Goal: Task Accomplishment & Management: Complete application form

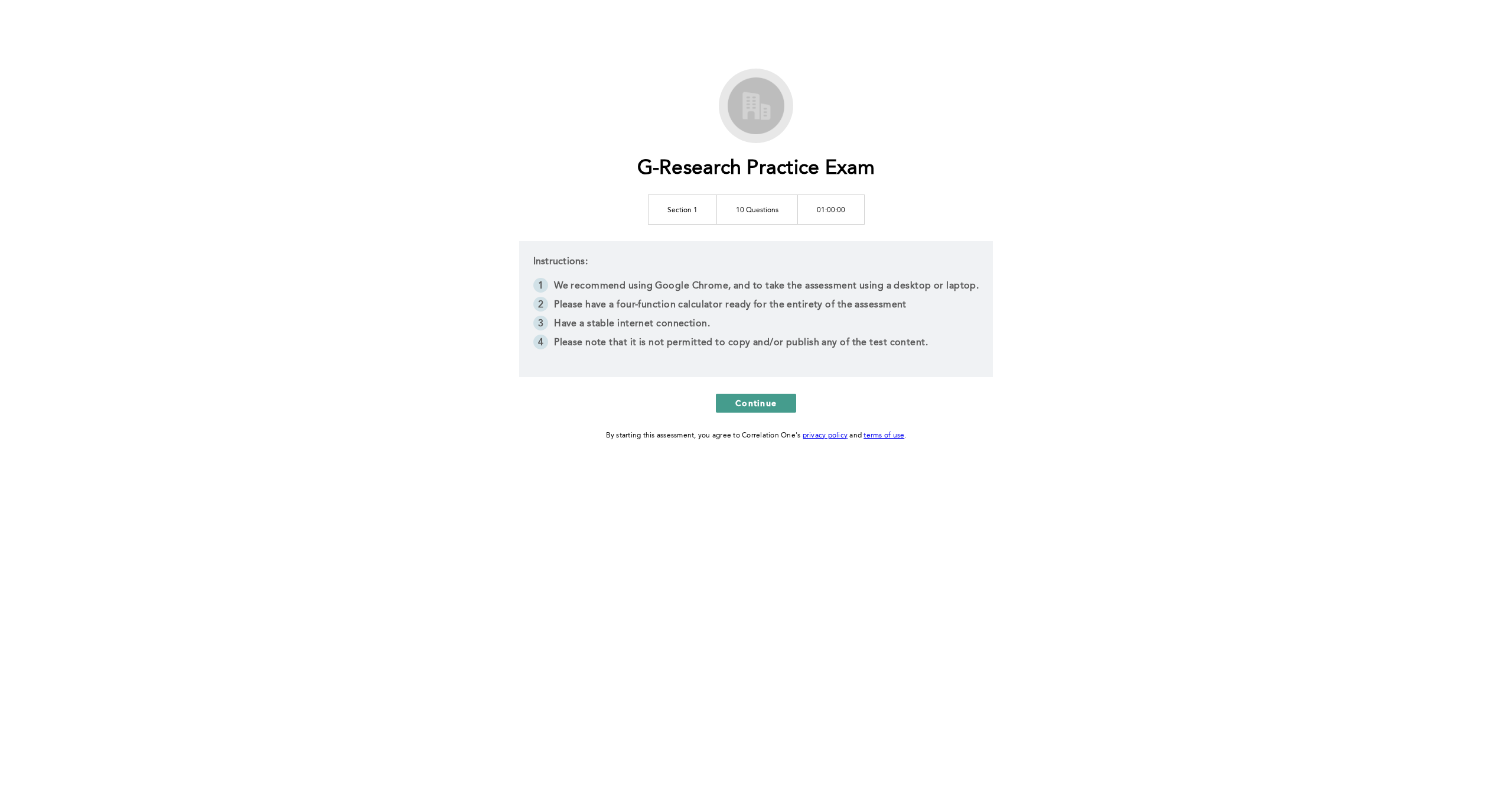
click at [736, 403] on span "Continue" at bounding box center [756, 402] width 42 height 11
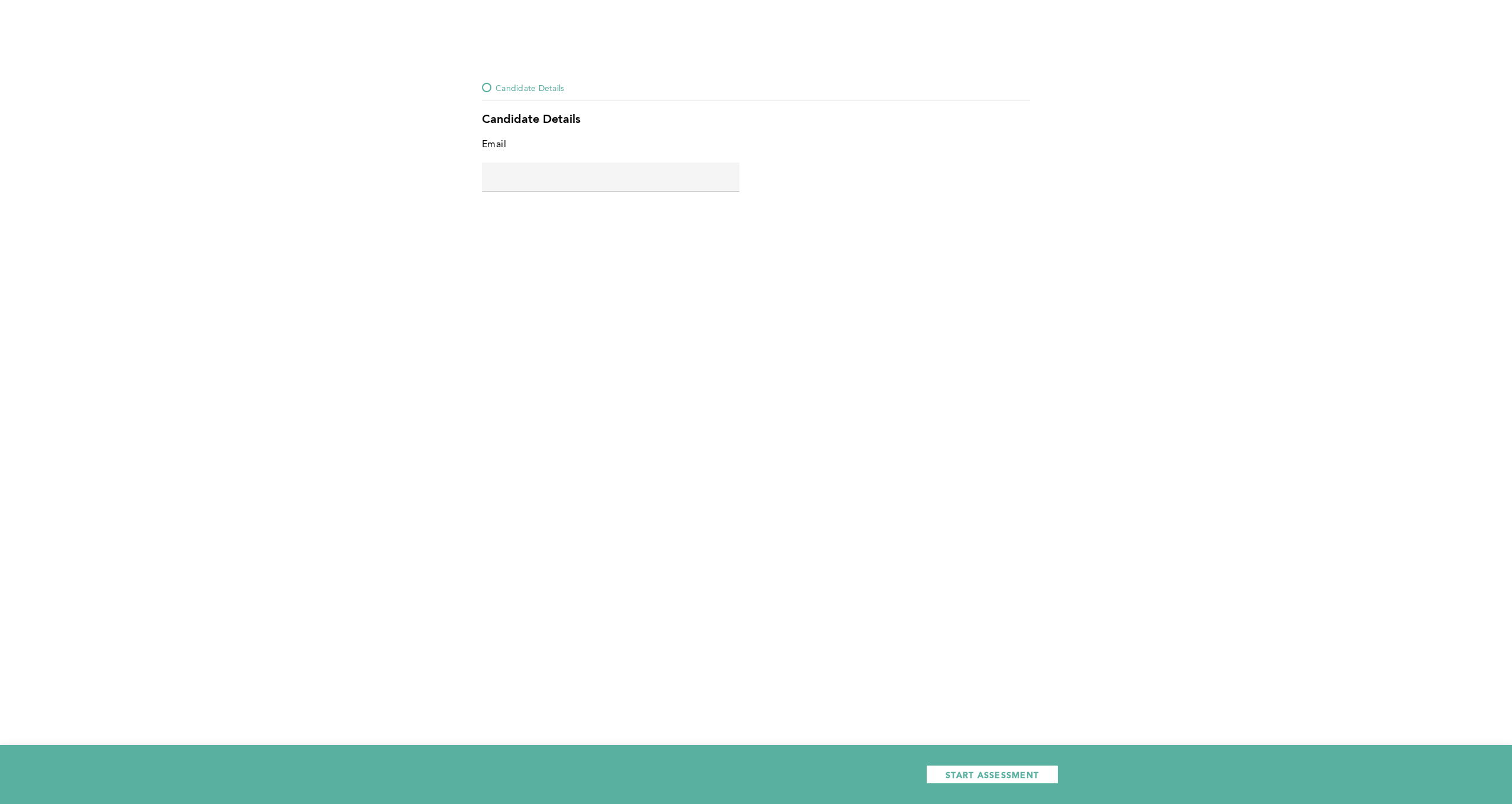
click at [574, 180] on input "text" at bounding box center [611, 176] width 258 height 29
type input "[EMAIL_ADDRESS][DOMAIN_NAME]"
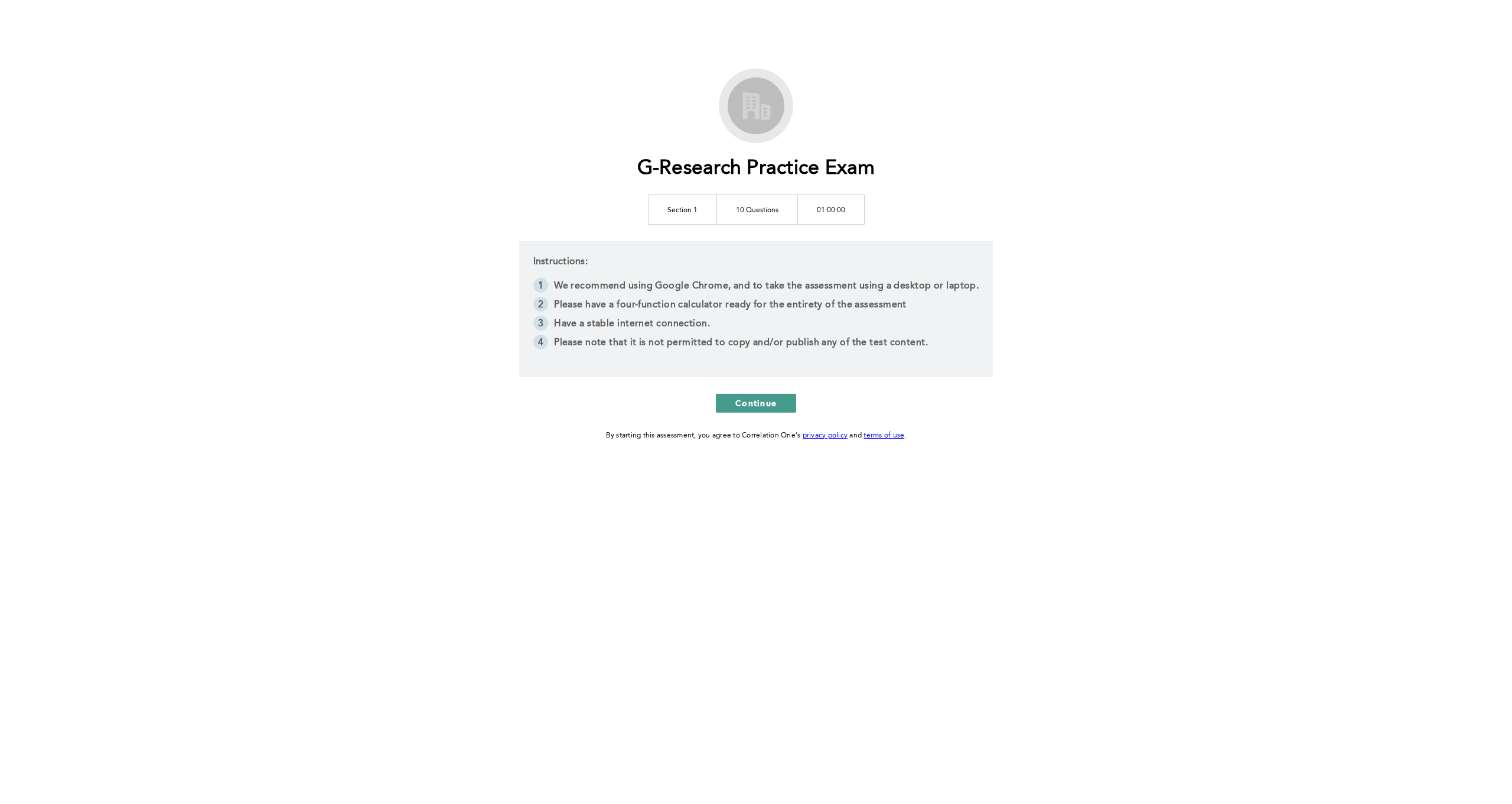
click at [749, 401] on span "Continue" at bounding box center [756, 402] width 42 height 11
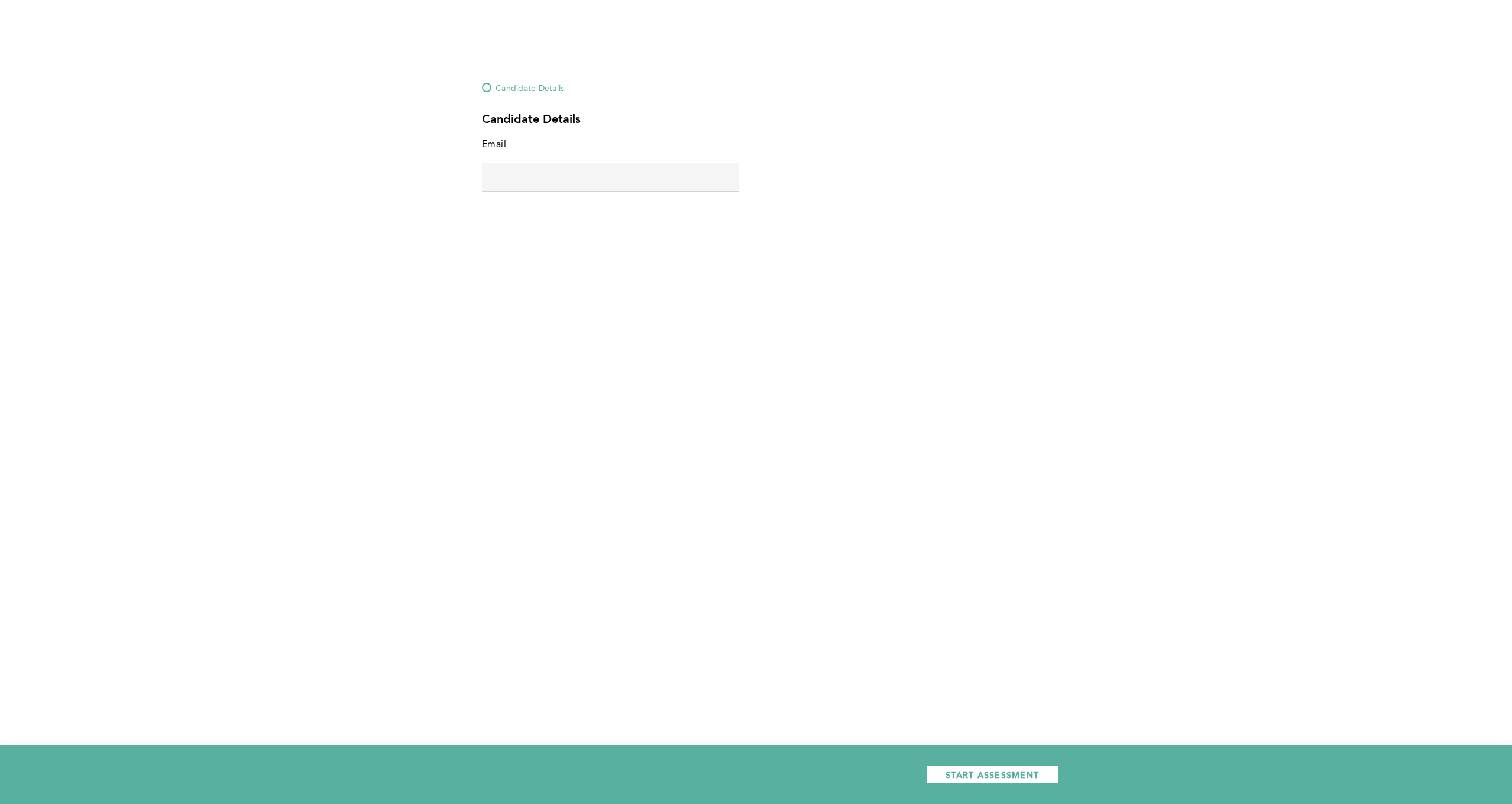
click at [539, 179] on input "text" at bounding box center [611, 176] width 258 height 29
type input "[EMAIL_ADDRESS][DOMAIN_NAME]"
click at [976, 783] on button "START ASSESSMENT" at bounding box center [992, 775] width 132 height 19
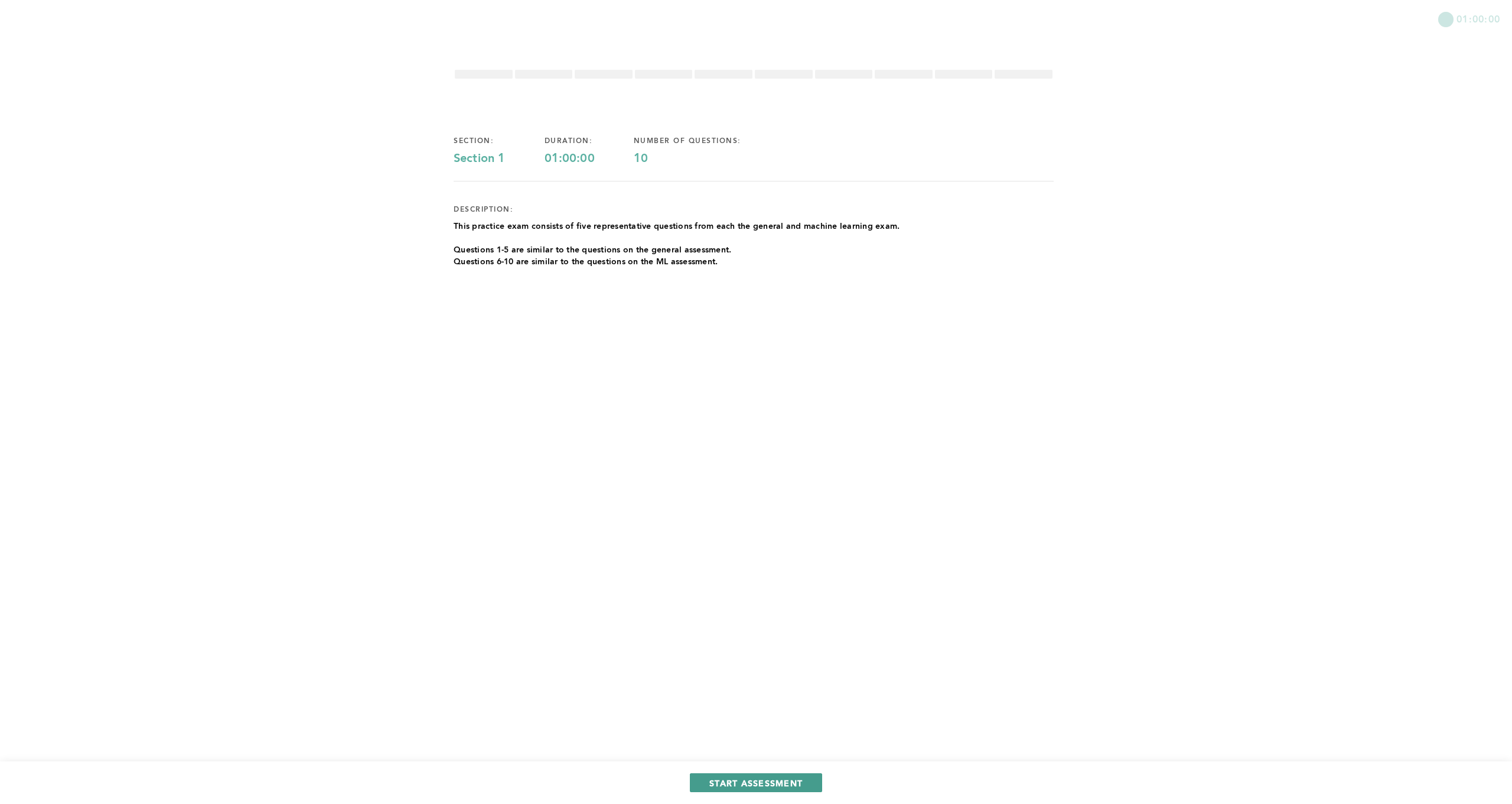
click at [761, 787] on span "START ASSESSMENT" at bounding box center [756, 782] width 94 height 11
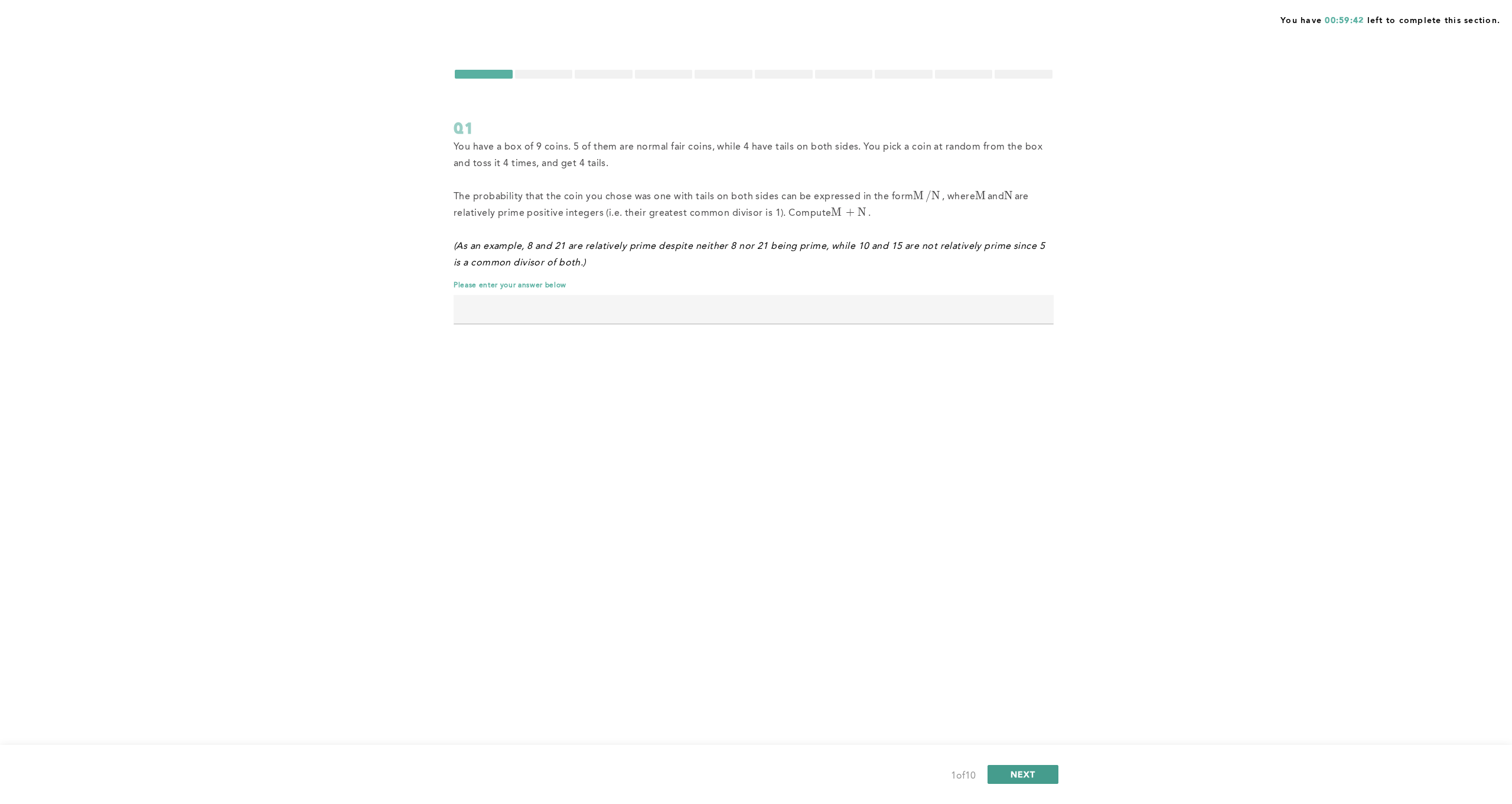
click at [1024, 773] on span "NEXT" at bounding box center [1023, 773] width 26 height 11
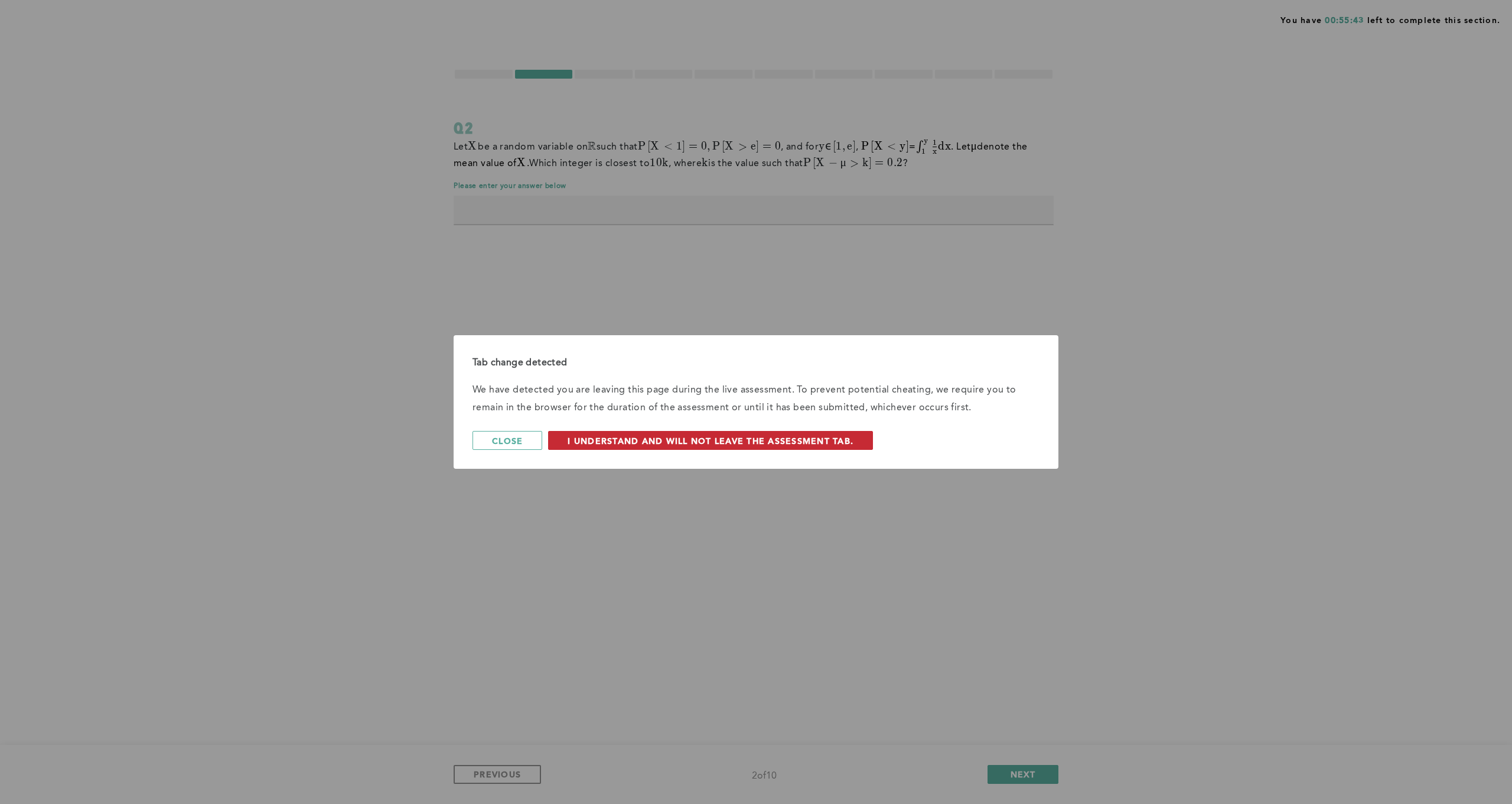
click at [664, 438] on span "I understand and will not leave the assessment tab." at bounding box center [711, 440] width 286 height 11
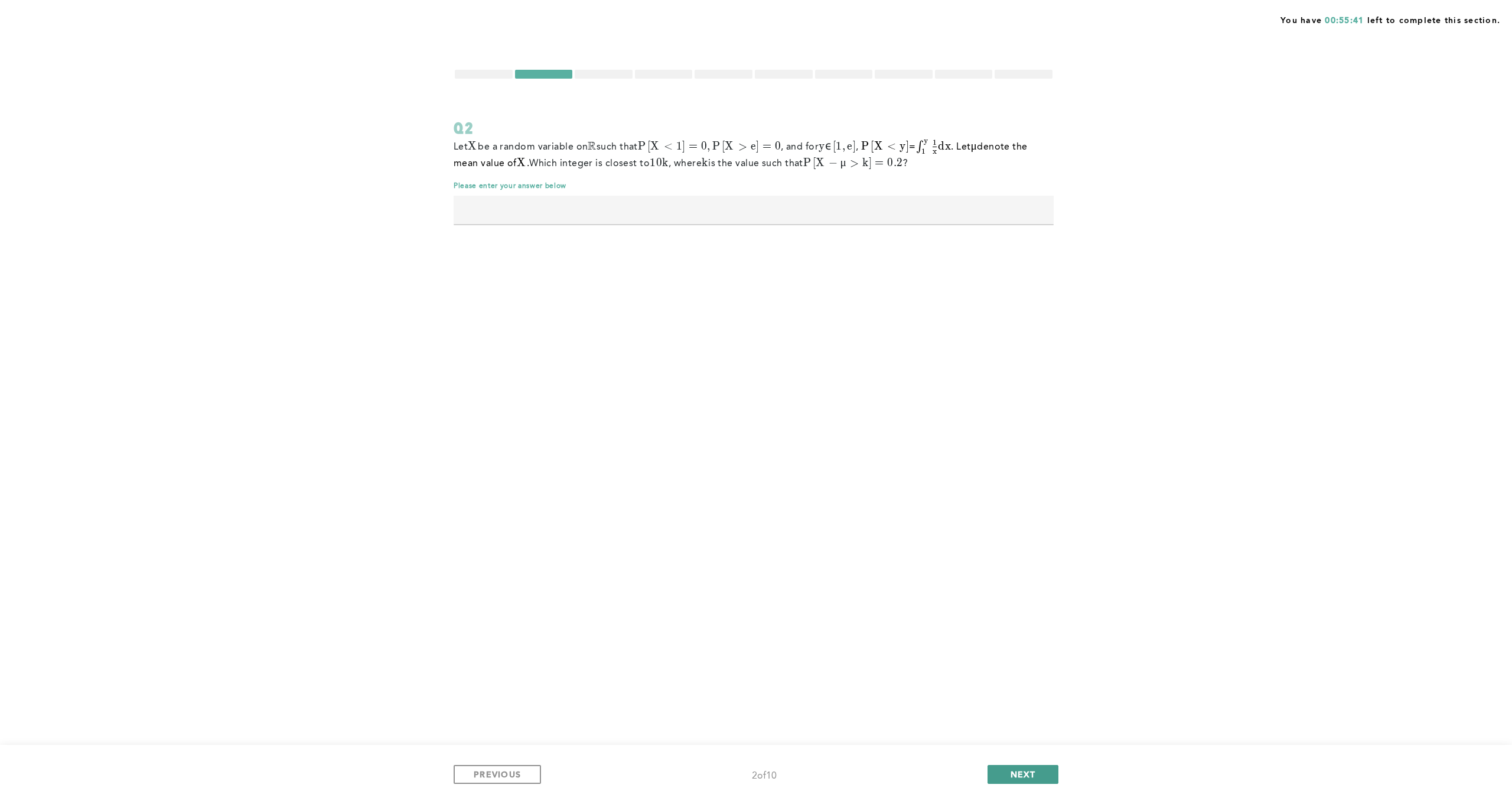
click at [1014, 767] on button "NEXT" at bounding box center [1023, 775] width 71 height 19
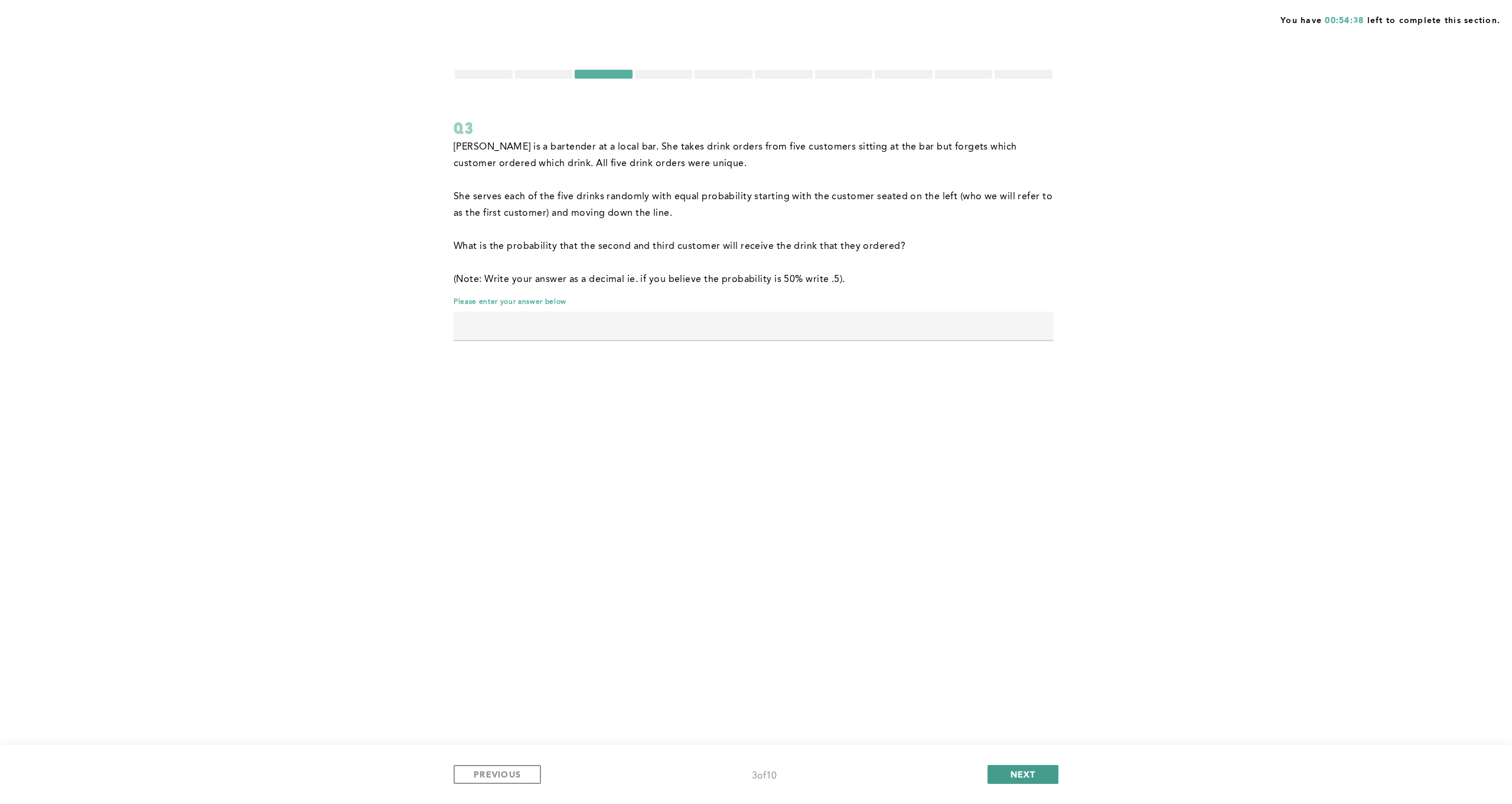
click at [1003, 770] on button "NEXT" at bounding box center [1023, 775] width 71 height 19
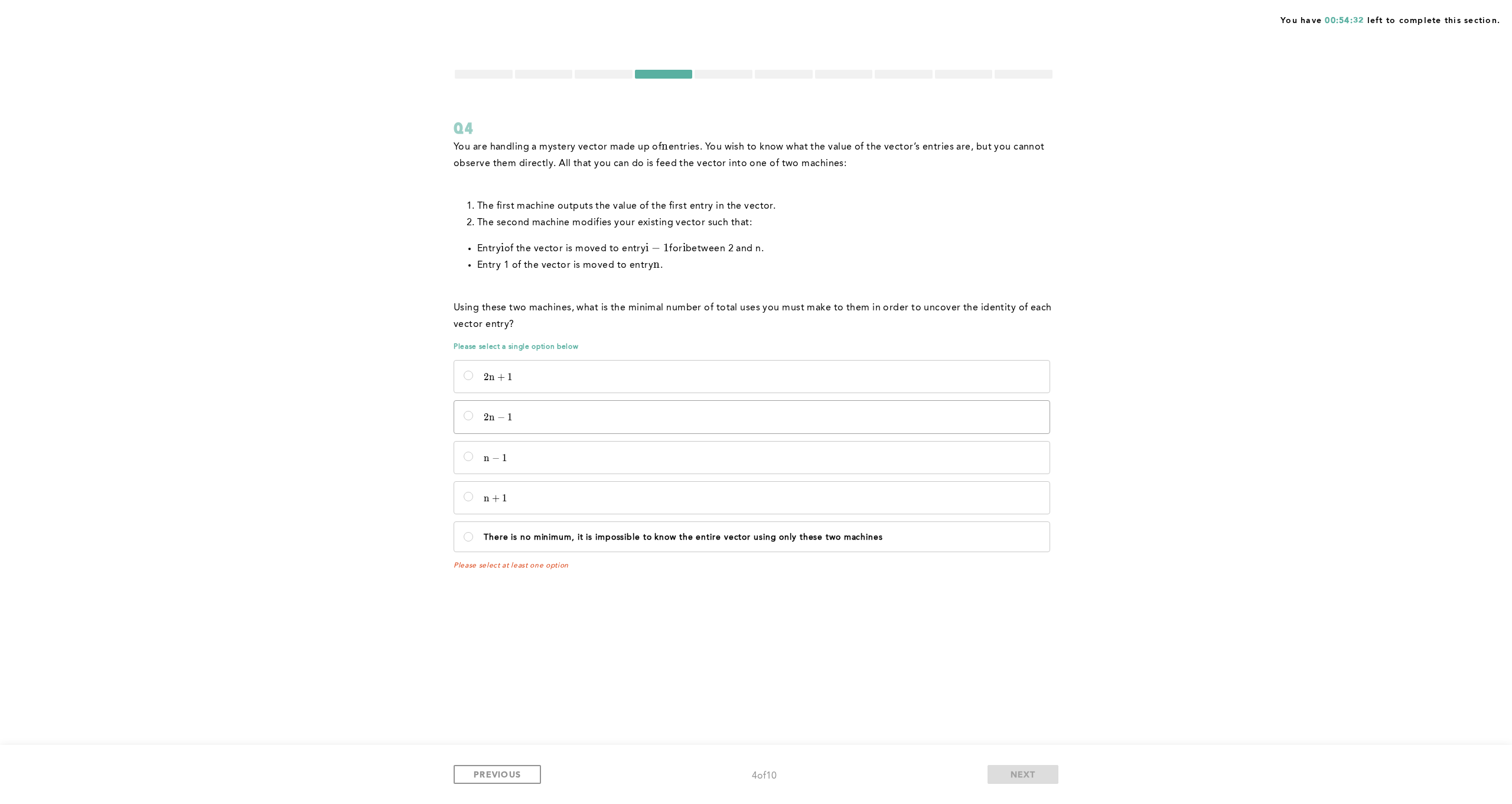
click at [524, 414] on p "2 n − 1 2n - 1 2 n − 1" at bounding box center [762, 417] width 556 height 12
click at [474, 414] on input "2 n − 1 2n - 1 2 n − 1" at bounding box center [468, 415] width 10 height 10
radio input "true"
click at [1025, 770] on span "NEXT" at bounding box center [1023, 773] width 26 height 11
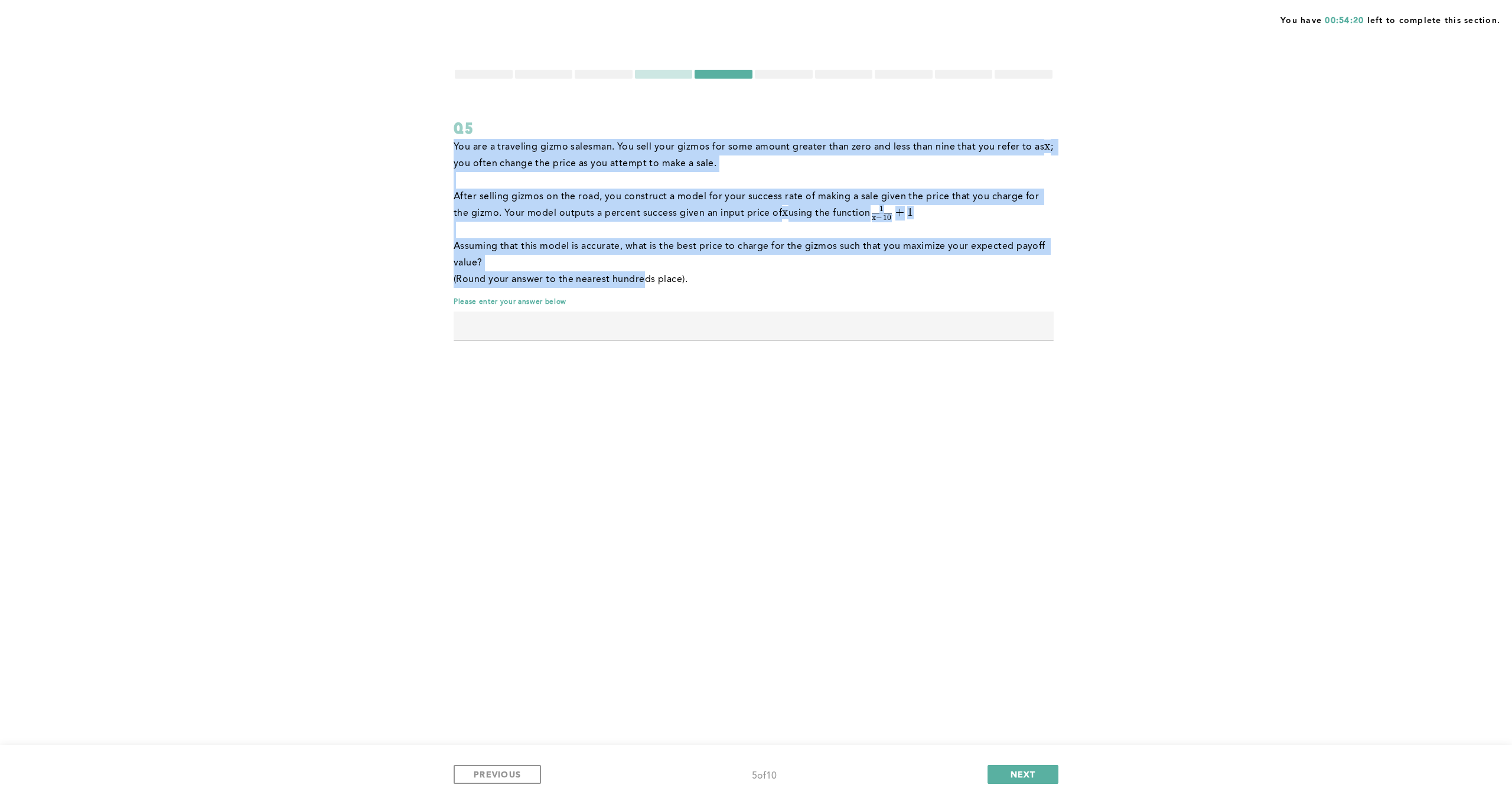
drag, startPoint x: 453, startPoint y: 244, endPoint x: 654, endPoint y: 278, distance: 203.9
click at [653, 278] on div "You have 00:54:20 left to complete this section. Q5 You are a traveling gizmo s…" at bounding box center [756, 402] width 1512 height 804
click at [654, 278] on p "(Round your answer to the nearest hundreds place)." at bounding box center [754, 280] width 600 height 17
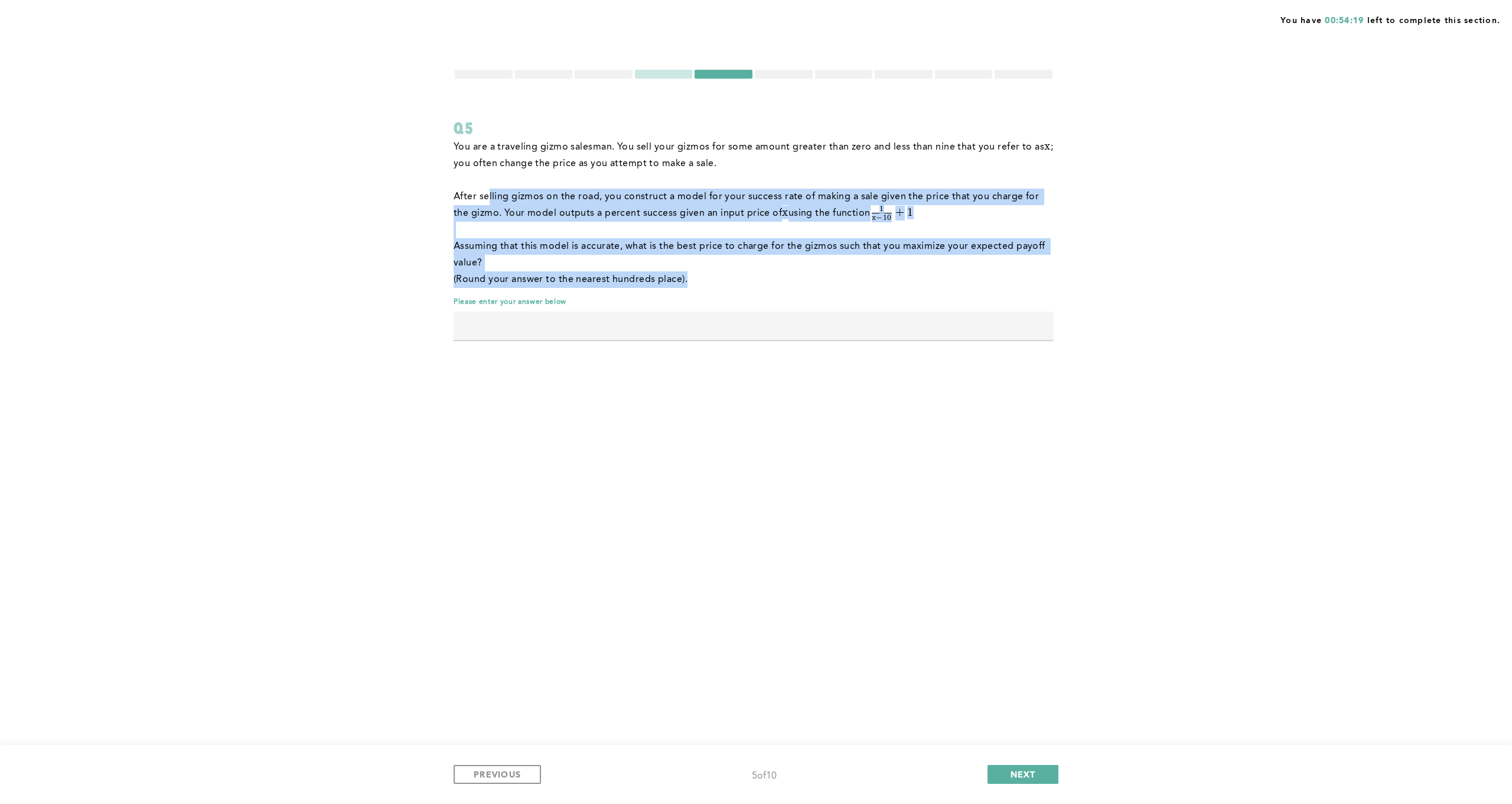
drag, startPoint x: 706, startPoint y: 283, endPoint x: 449, endPoint y: 185, distance: 275.1
click at [449, 185] on div "You have 00:54:19 left to complete this section. Q5 You are a traveling gizmo s…" at bounding box center [756, 402] width 1512 height 804
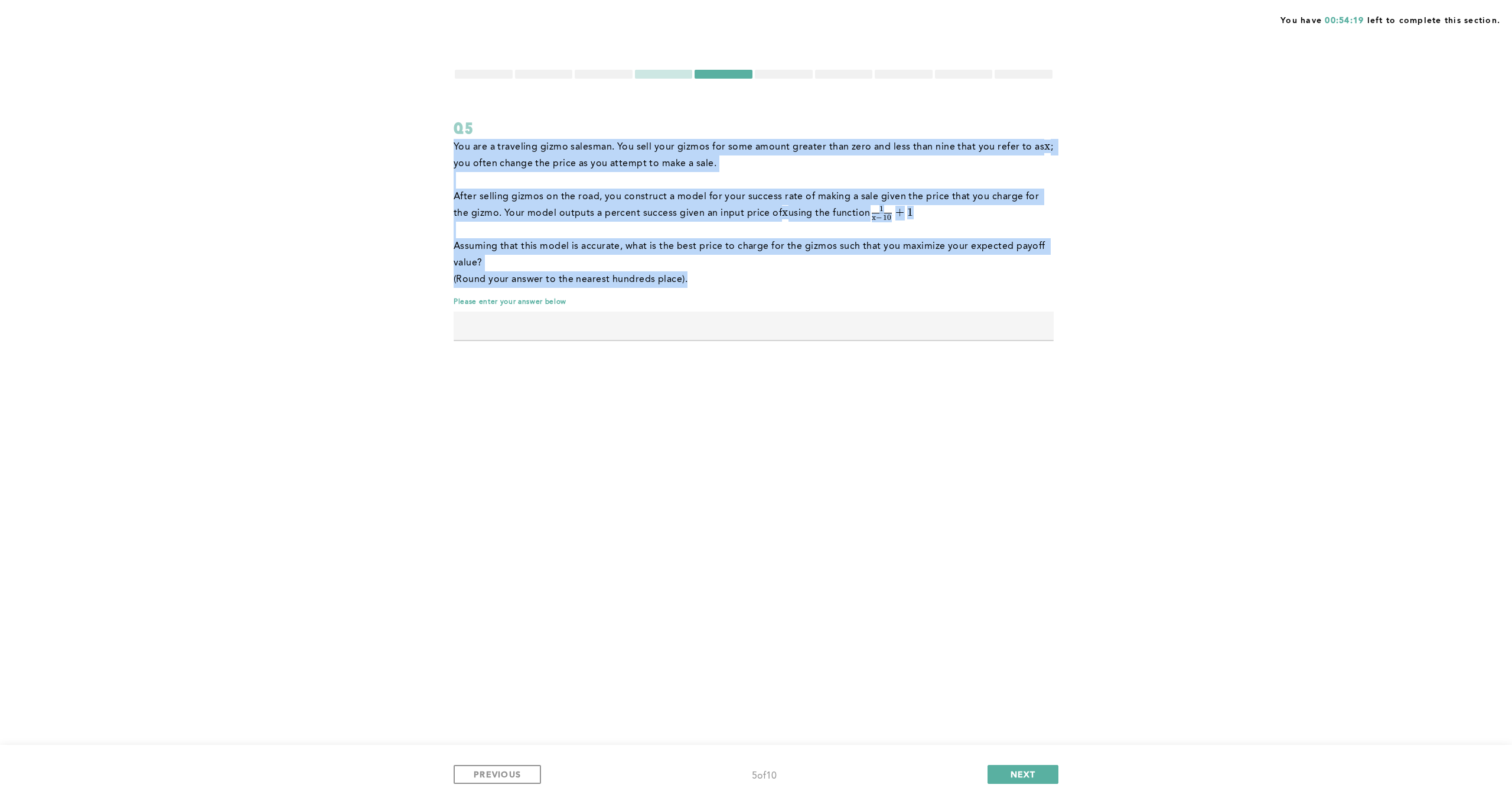
click at [449, 185] on div "You have 00:54:19 left to complete this section. Q5 You are a traveling gizmo s…" at bounding box center [756, 402] width 1512 height 804
drag, startPoint x: 457, startPoint y: 146, endPoint x: 629, endPoint y: 262, distance: 207.5
click at [629, 262] on div "You are a traveling gizmo salesman. You sell your gizmos for some amount greate…" at bounding box center [754, 213] width 600 height 149
click at [629, 262] on p "Assuming that this model is accurate, what is the best price to charge for the …" at bounding box center [754, 254] width 600 height 33
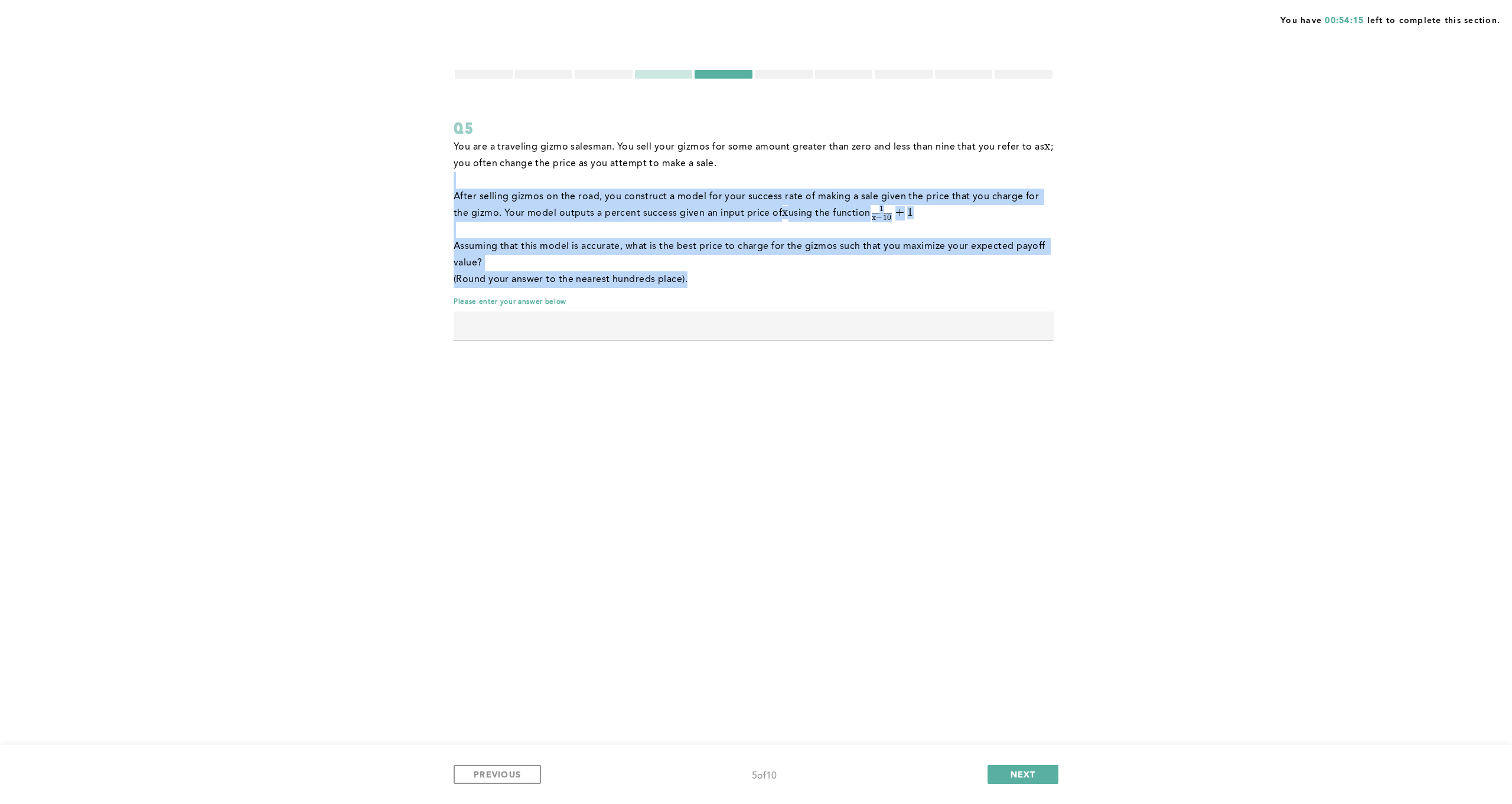
drag, startPoint x: 685, startPoint y: 282, endPoint x: 460, endPoint y: 185, distance: 245.0
click at [461, 185] on div "You are a traveling gizmo salesman. You sell your gizmos for some amount greate…" at bounding box center [754, 213] width 600 height 149
click at [460, 185] on p at bounding box center [754, 180] width 600 height 17
